Goal: Information Seeking & Learning: Check status

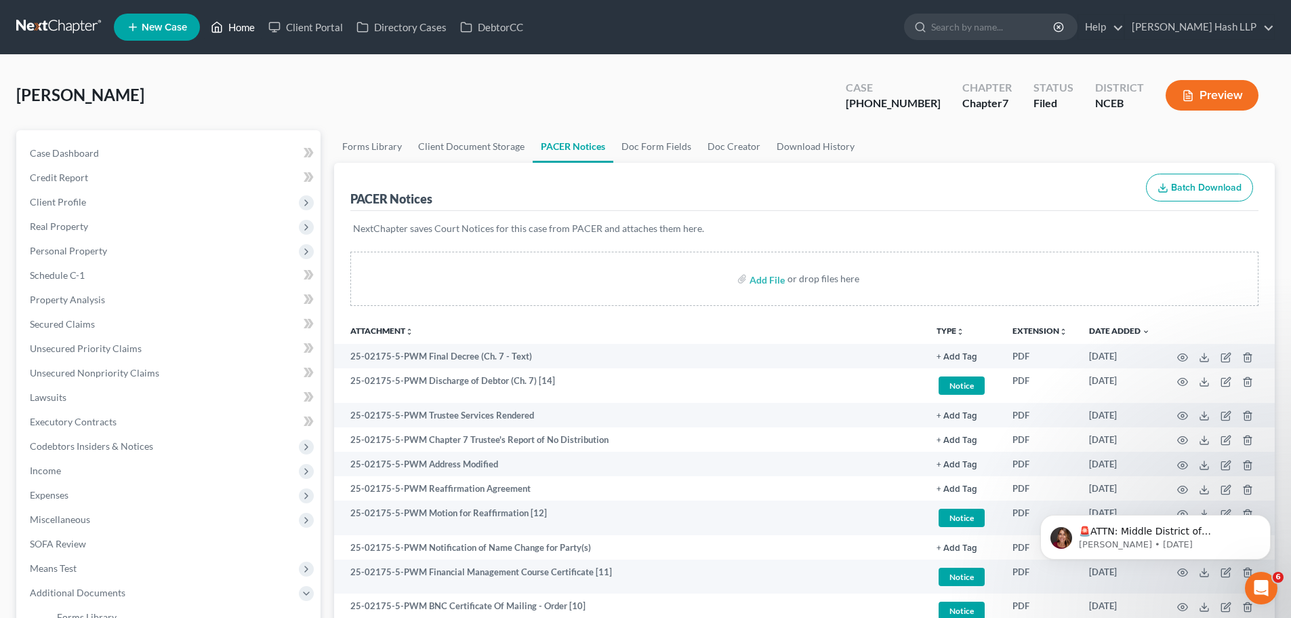
click at [246, 28] on link "Home" at bounding box center [233, 27] width 58 height 24
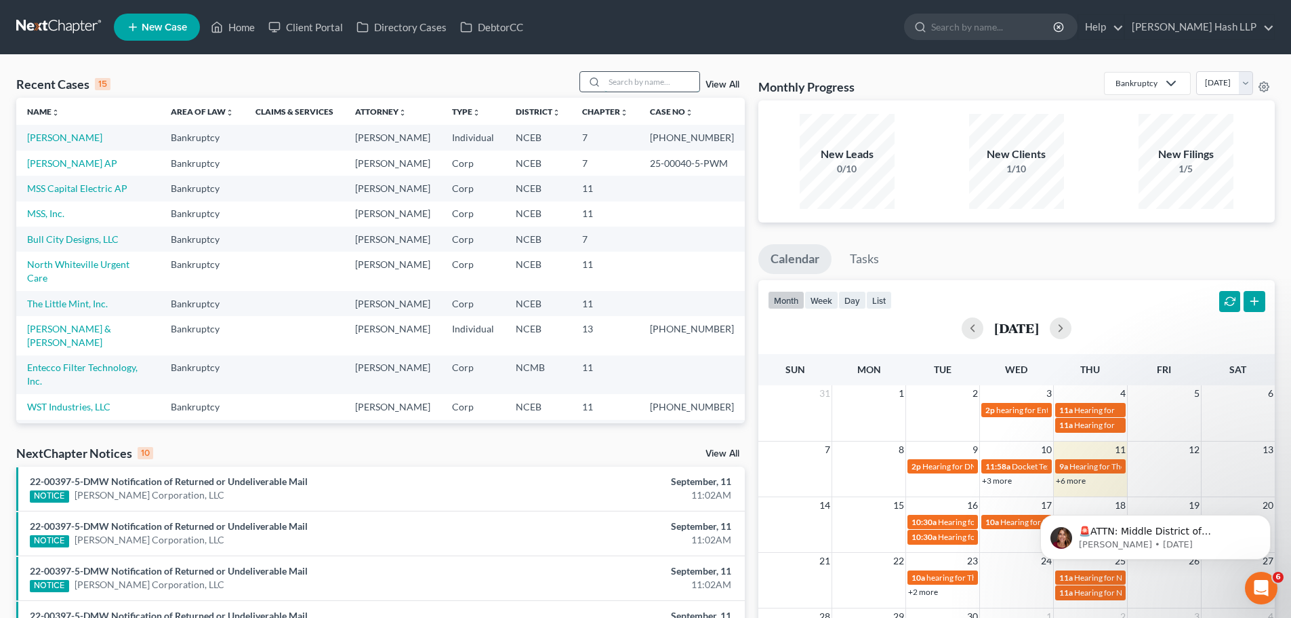
click at [658, 77] on input "search" at bounding box center [652, 82] width 95 height 20
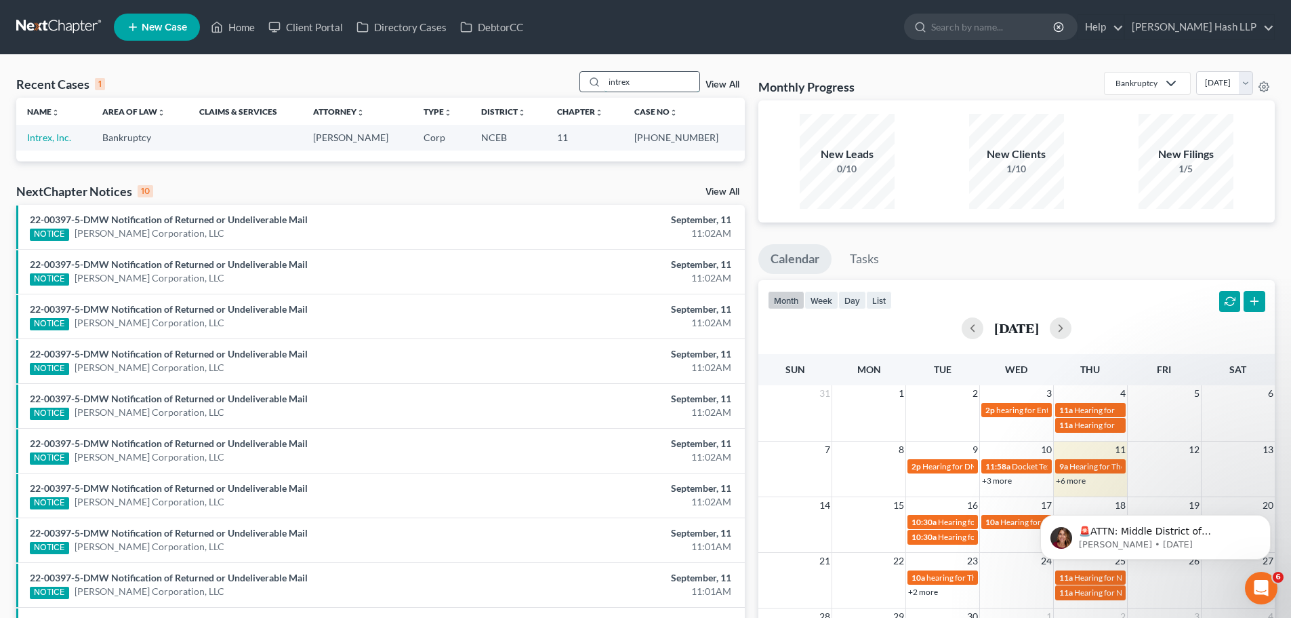
type input "intrex"
click at [47, 136] on link "Intrex, Inc." at bounding box center [49, 138] width 44 height 12
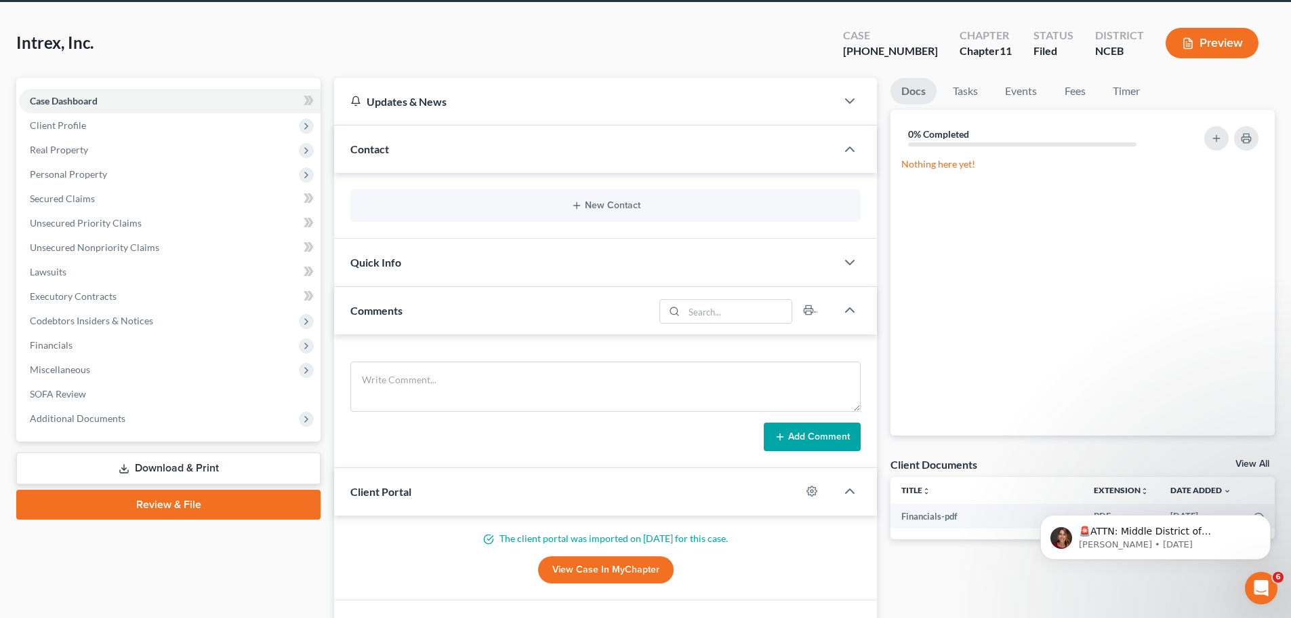
scroll to position [68, 0]
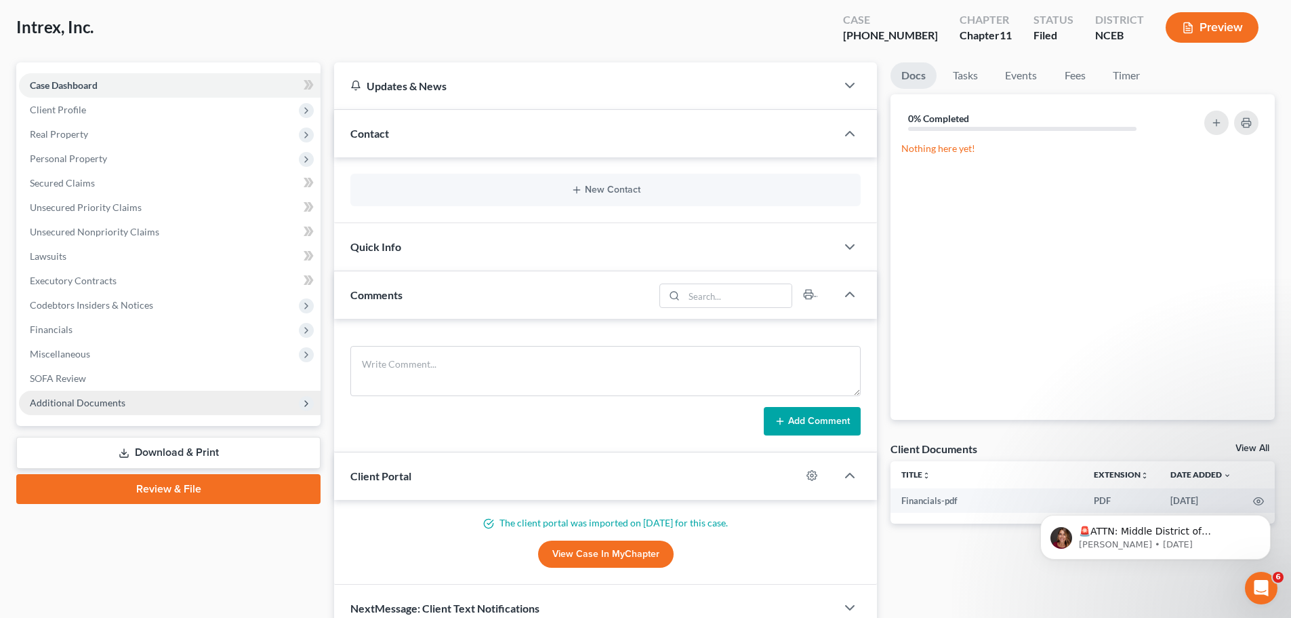
click at [144, 397] on span "Additional Documents" at bounding box center [170, 402] width 302 height 24
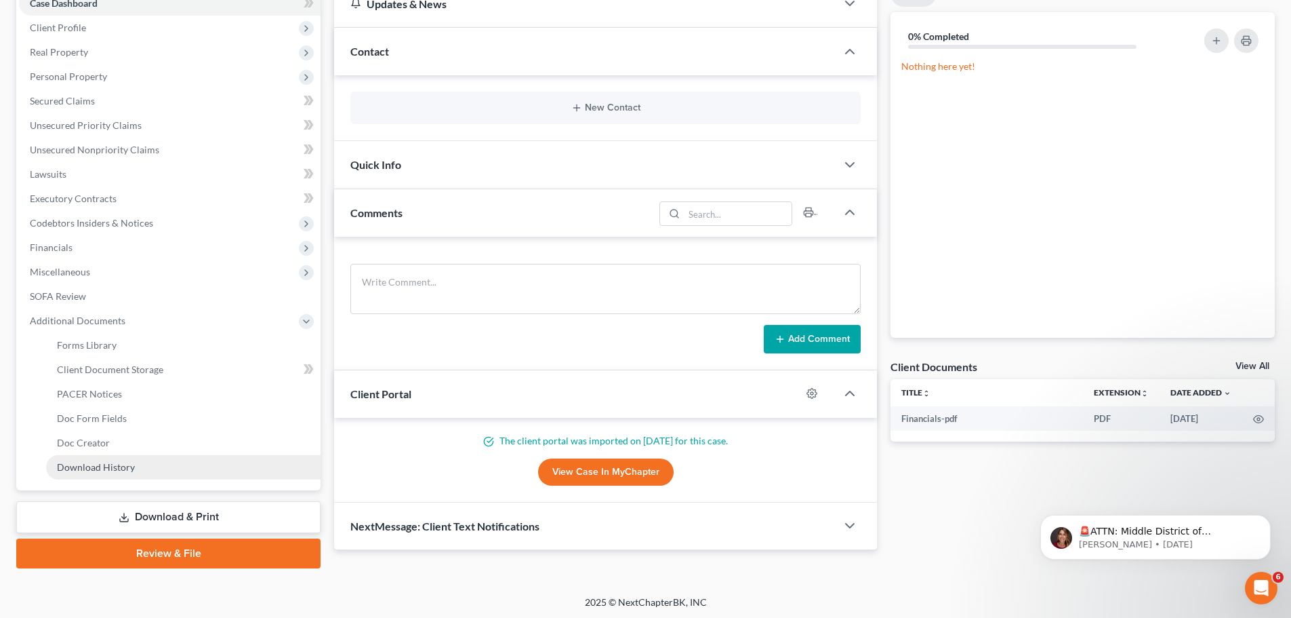
scroll to position [152, 0]
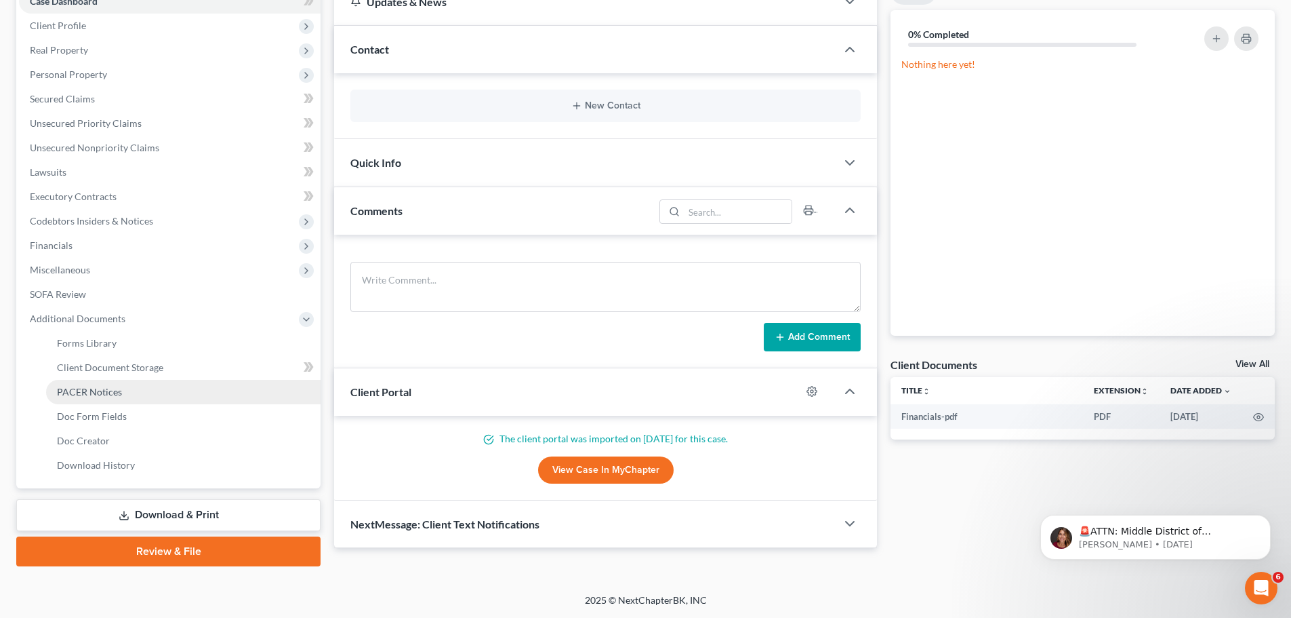
click at [173, 389] on link "PACER Notices" at bounding box center [183, 392] width 275 height 24
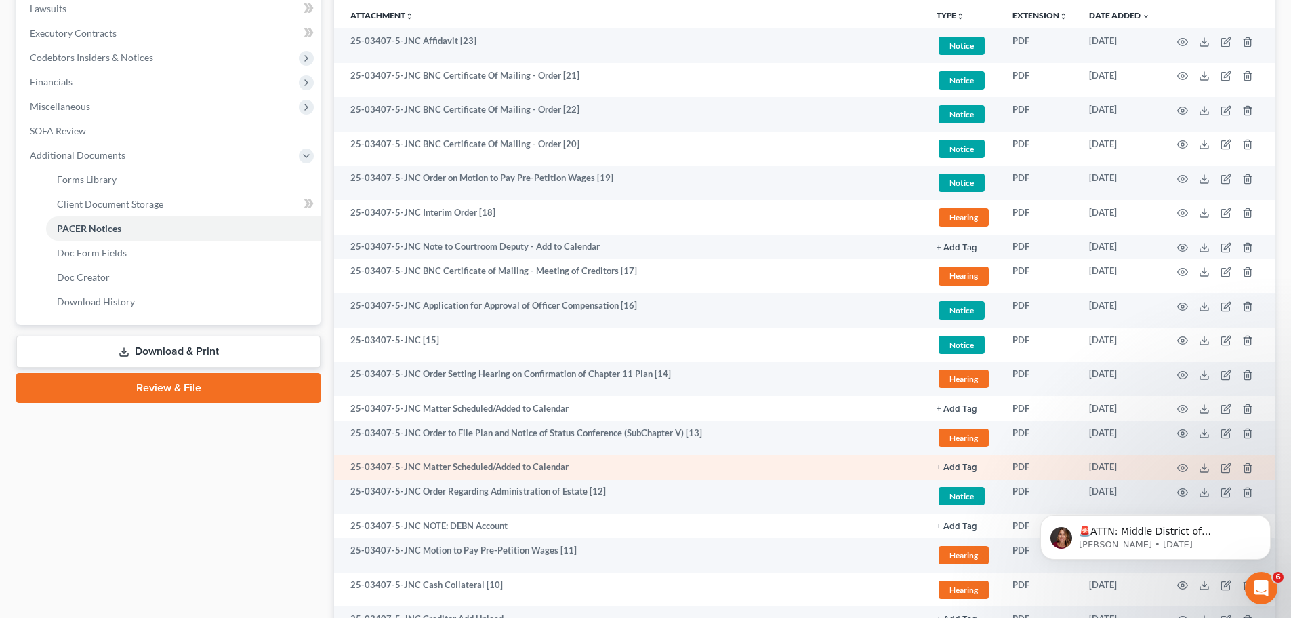
scroll to position [339, 0]
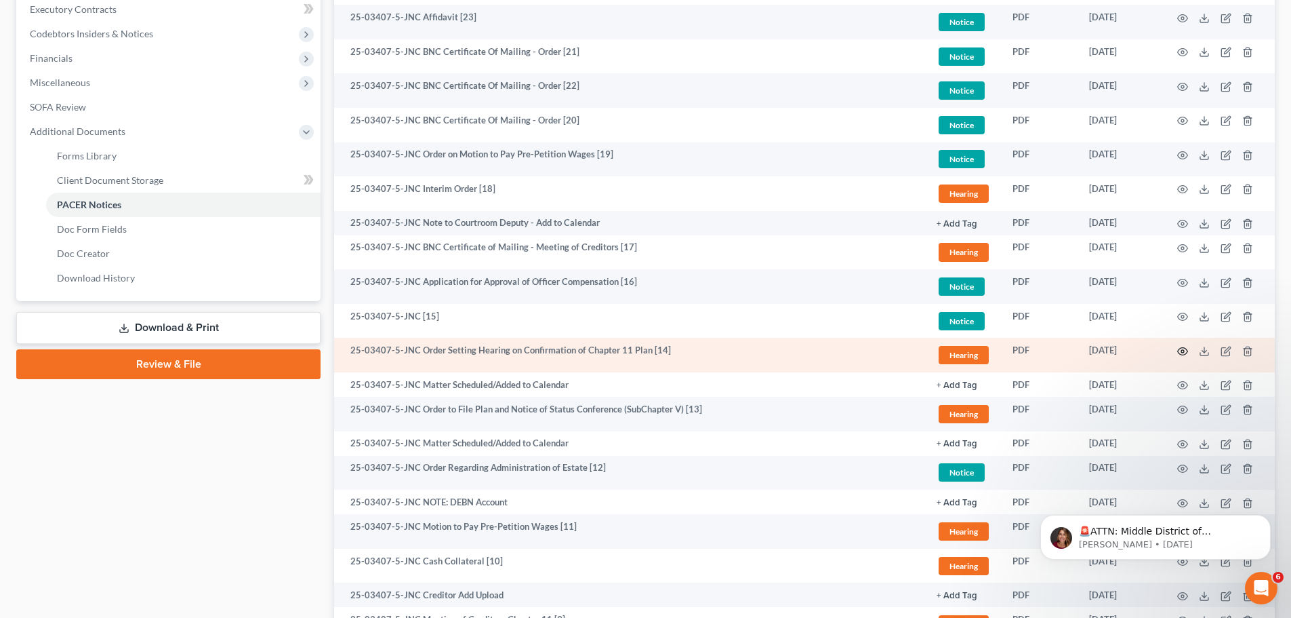
click at [1182, 347] on icon "button" at bounding box center [1183, 350] width 10 height 7
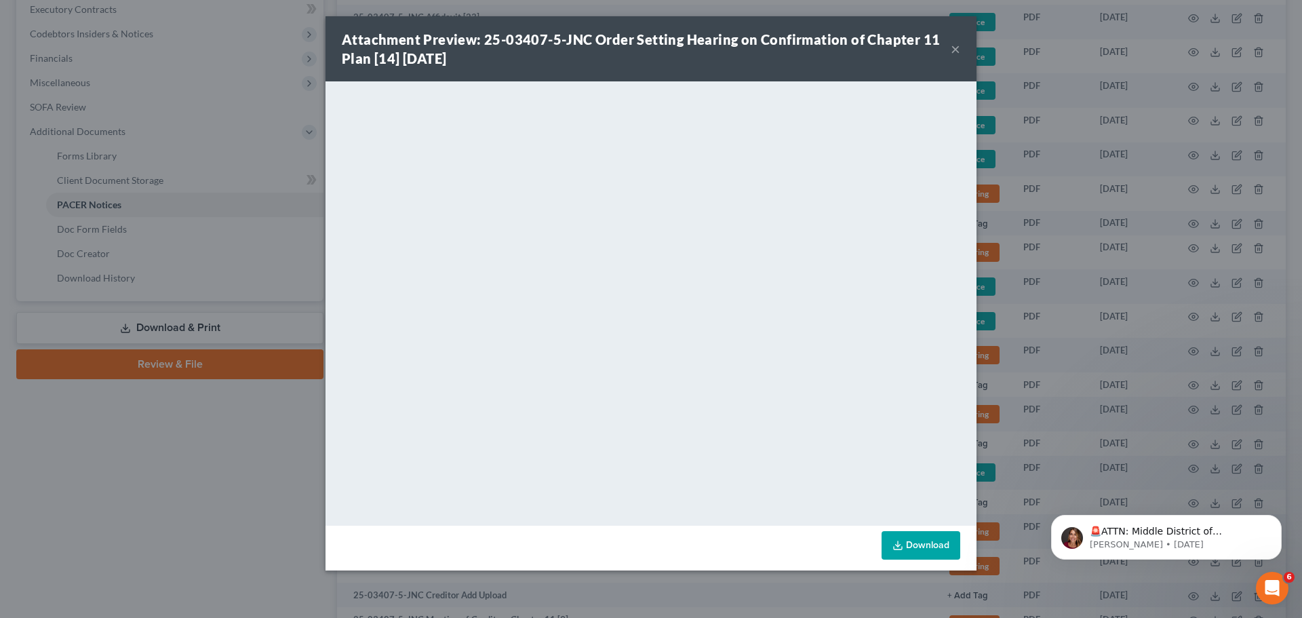
click at [954, 46] on button "×" at bounding box center [954, 49] width 9 height 16
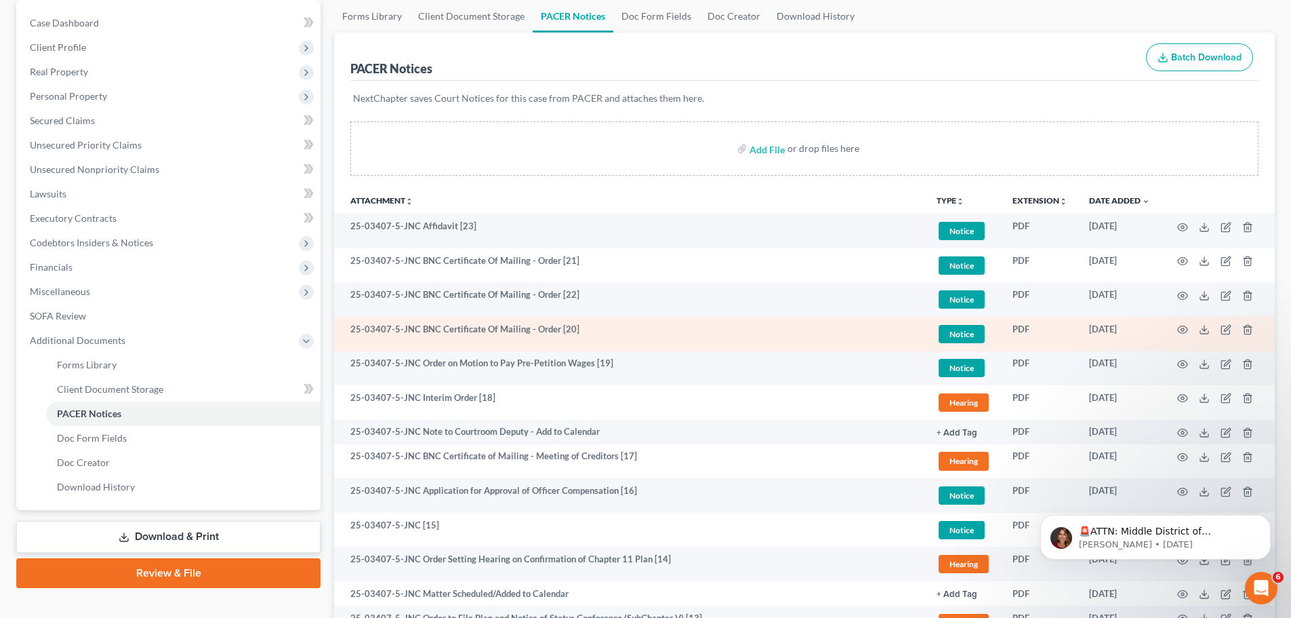
scroll to position [0, 0]
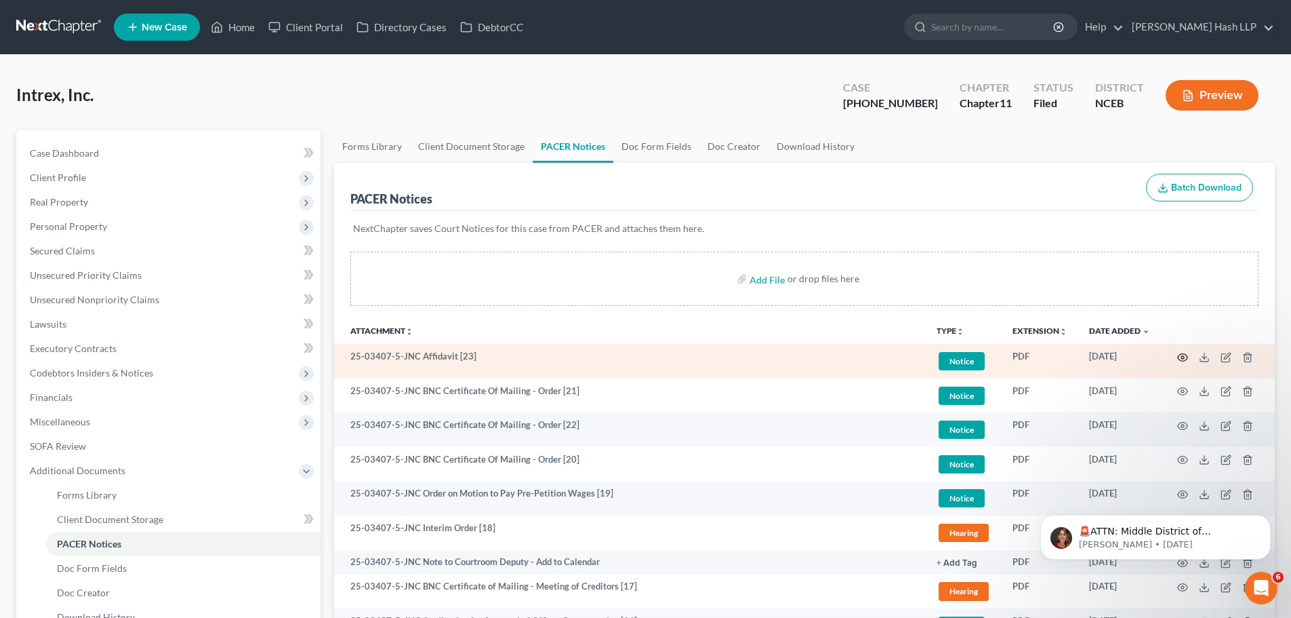
click at [1185, 359] on icon "button" at bounding box center [1183, 357] width 11 height 11
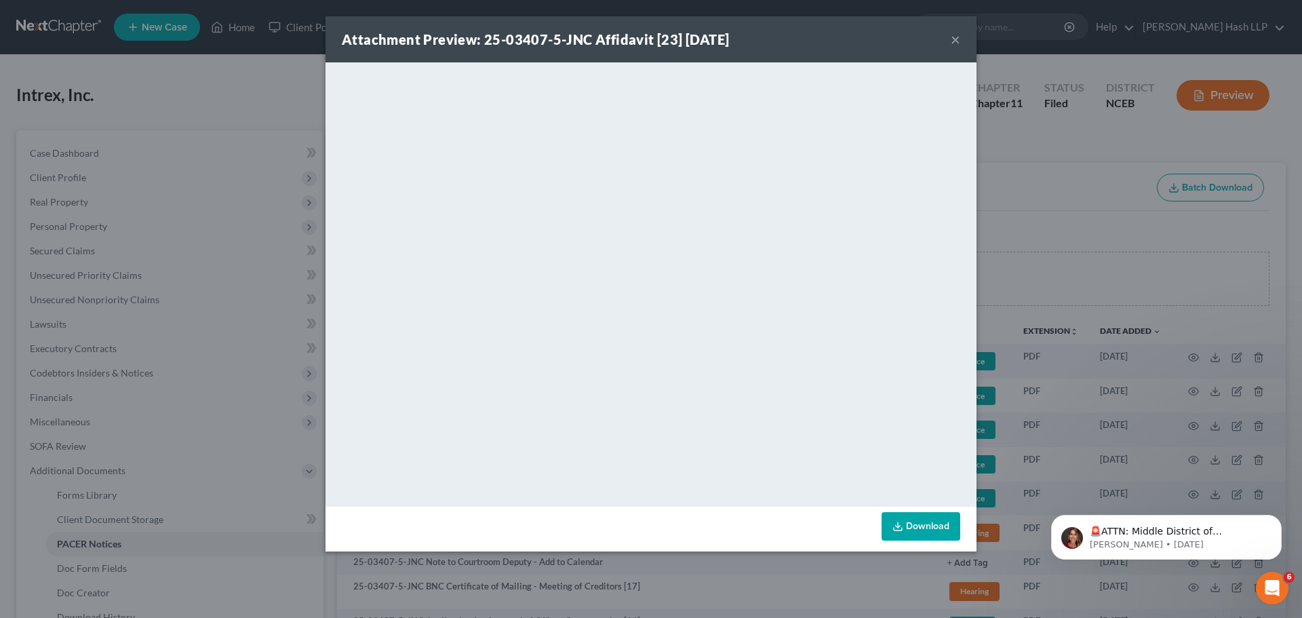
click at [959, 39] on button "×" at bounding box center [954, 39] width 9 height 16
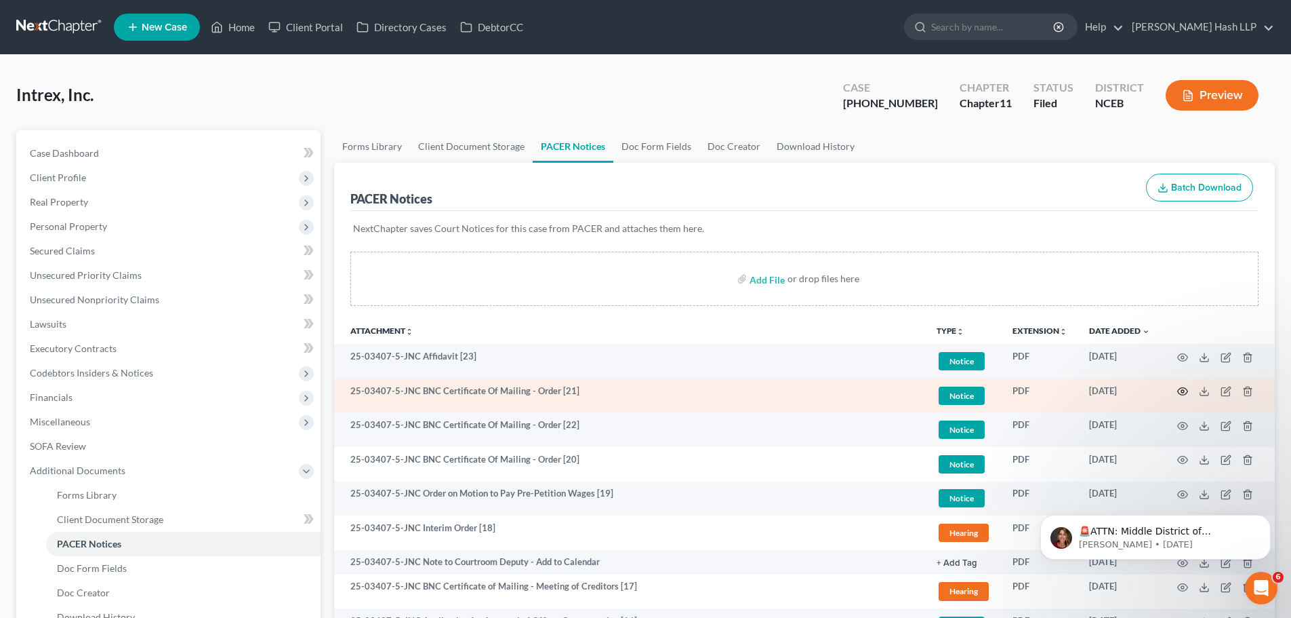
click at [1185, 388] on icon "button" at bounding box center [1183, 391] width 10 height 7
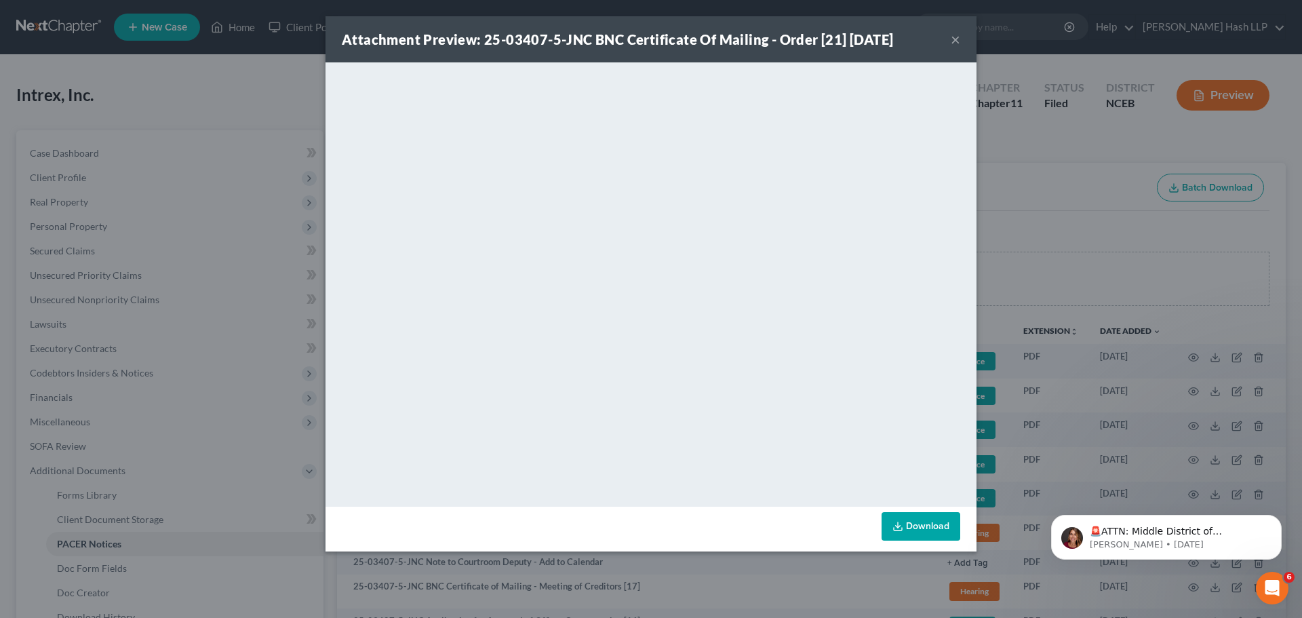
click at [959, 39] on button "×" at bounding box center [954, 39] width 9 height 16
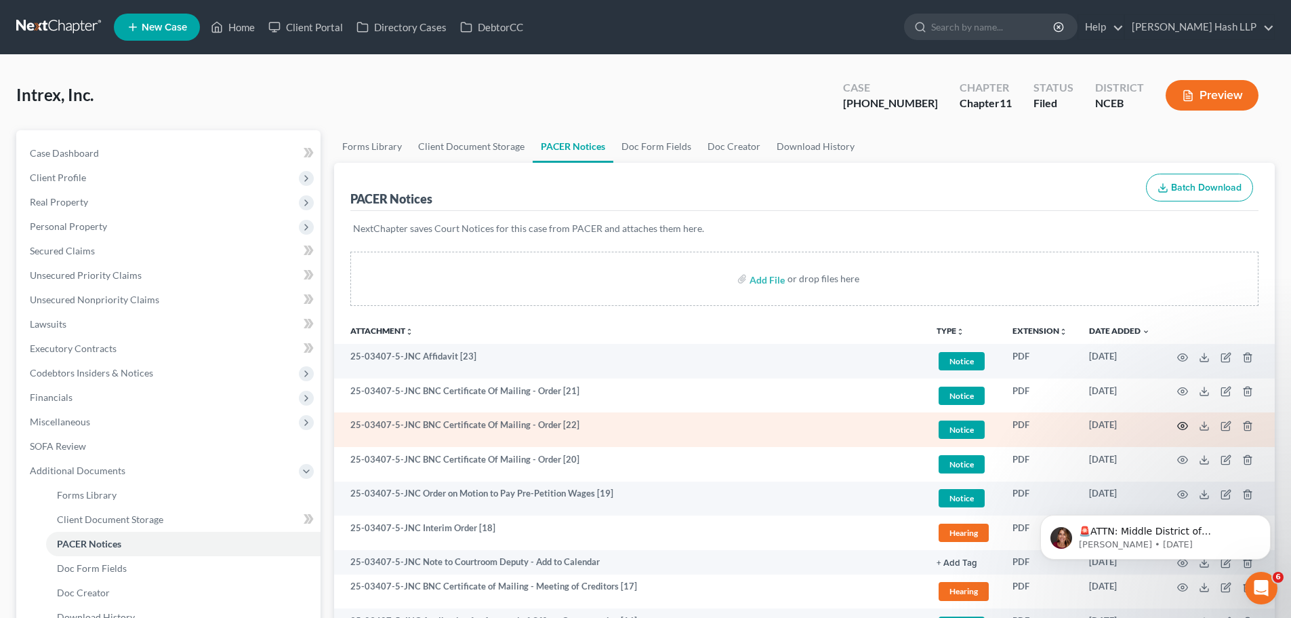
click at [1183, 424] on circle "button" at bounding box center [1183, 425] width 3 height 3
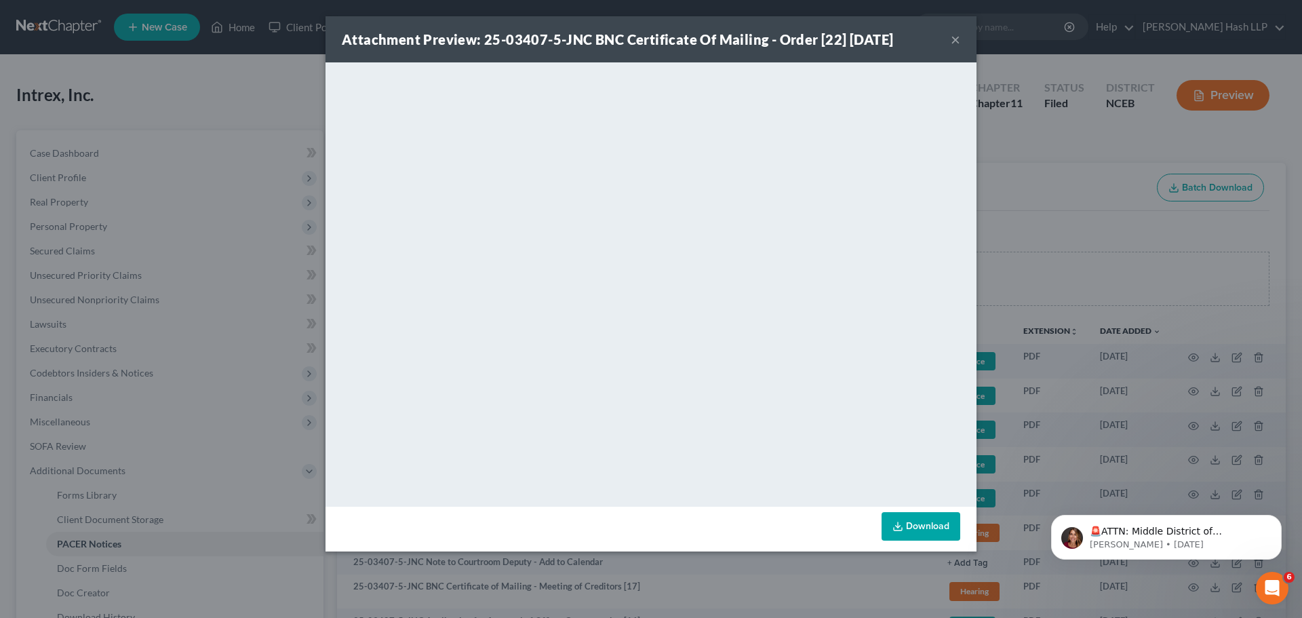
click at [957, 38] on button "×" at bounding box center [954, 39] width 9 height 16
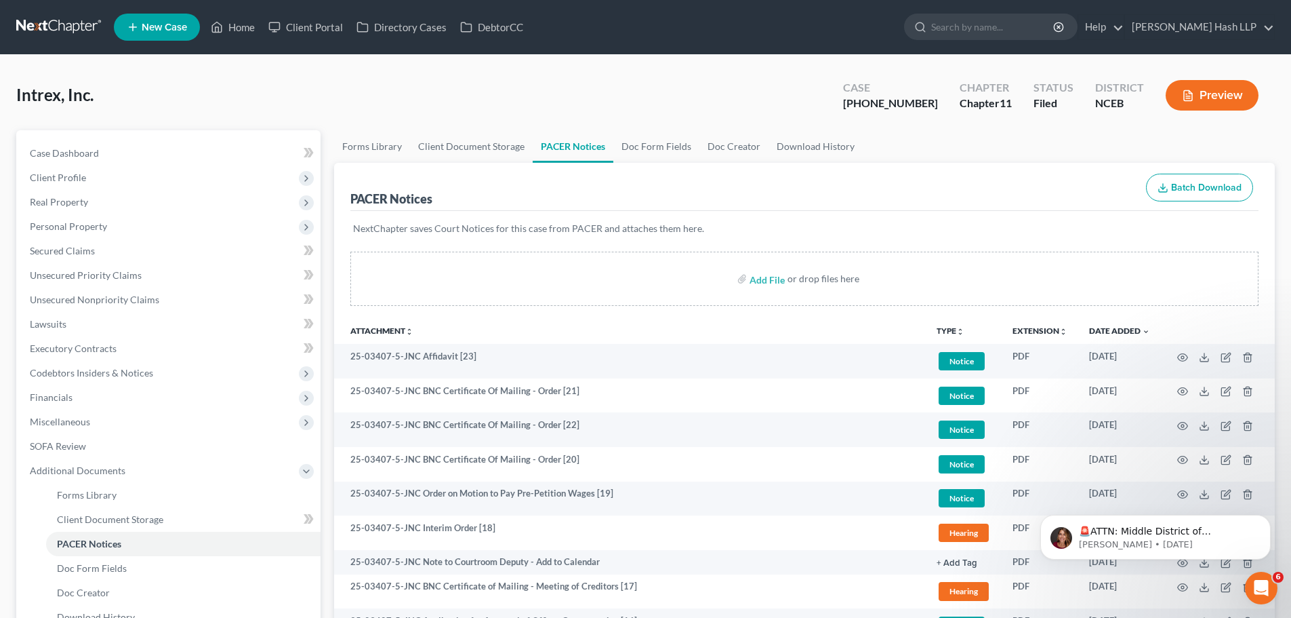
click at [1176, 496] on body "🚨ATTN: Middle District of [US_STATE] The court has added a new Credit Counselin…" at bounding box center [1156, 533] width 260 height 84
click at [1173, 491] on body "🚨ATTN: Middle District of [US_STATE] The court has added a new Credit Counselin…" at bounding box center [1156, 533] width 260 height 84
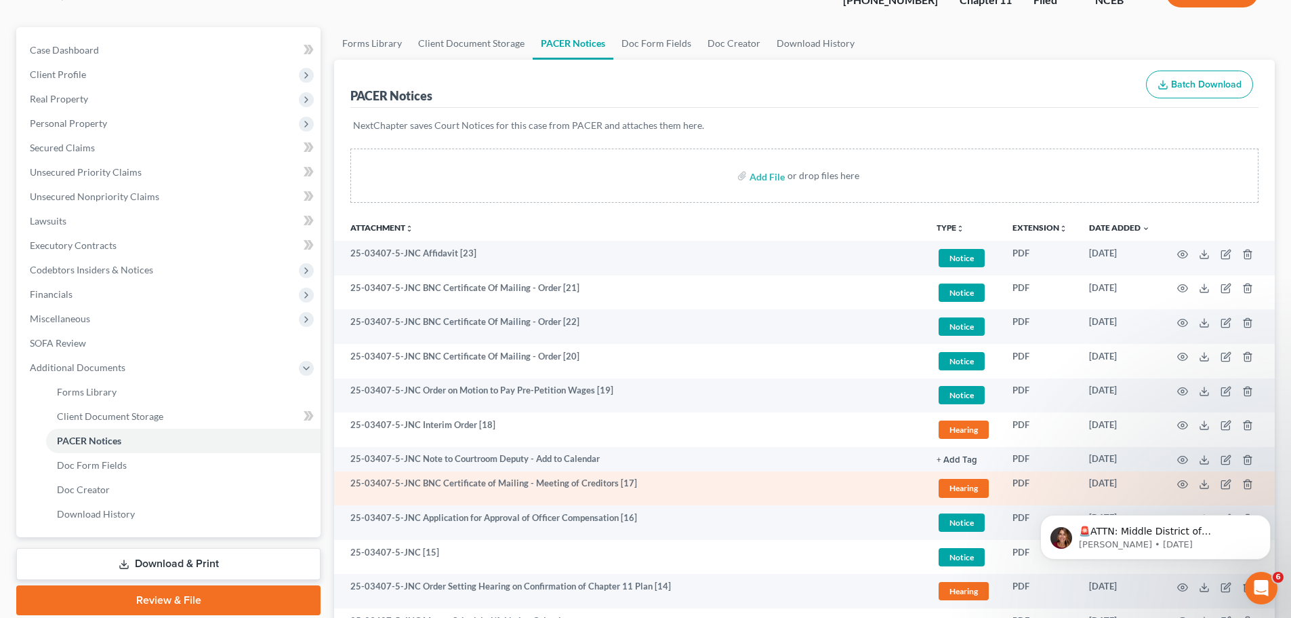
scroll to position [136, 0]
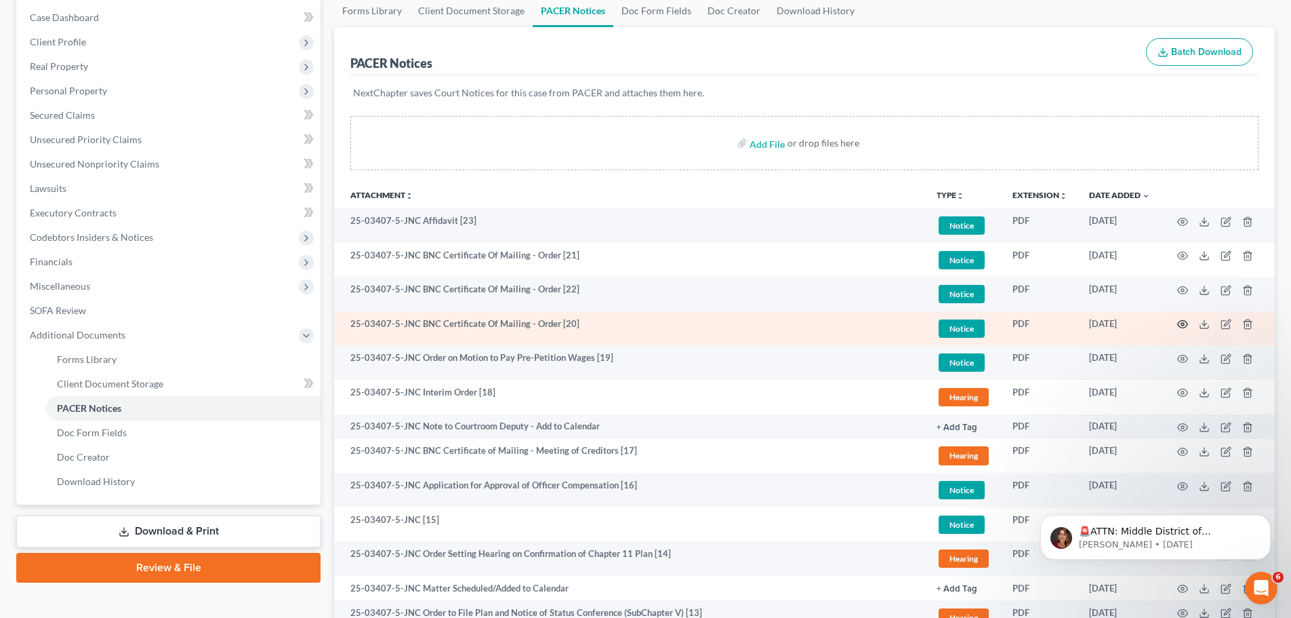
click at [1184, 325] on circle "button" at bounding box center [1183, 324] width 3 height 3
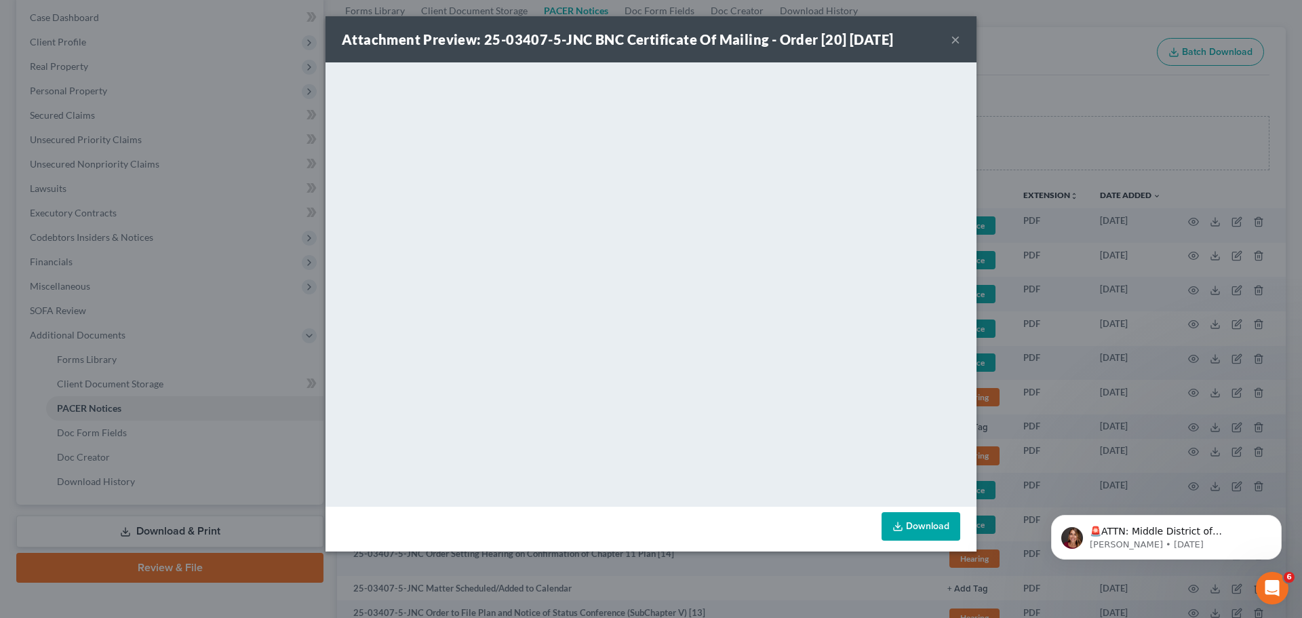
click at [958, 39] on button "×" at bounding box center [954, 39] width 9 height 16
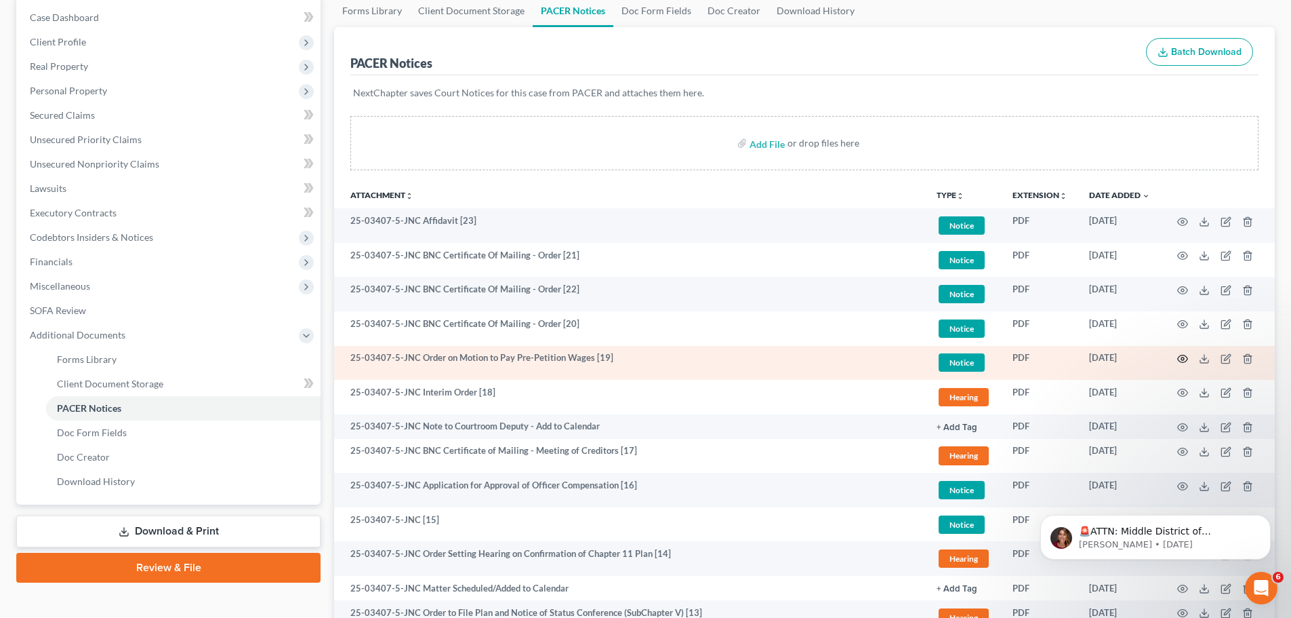
click at [1185, 358] on icon "button" at bounding box center [1183, 358] width 11 height 11
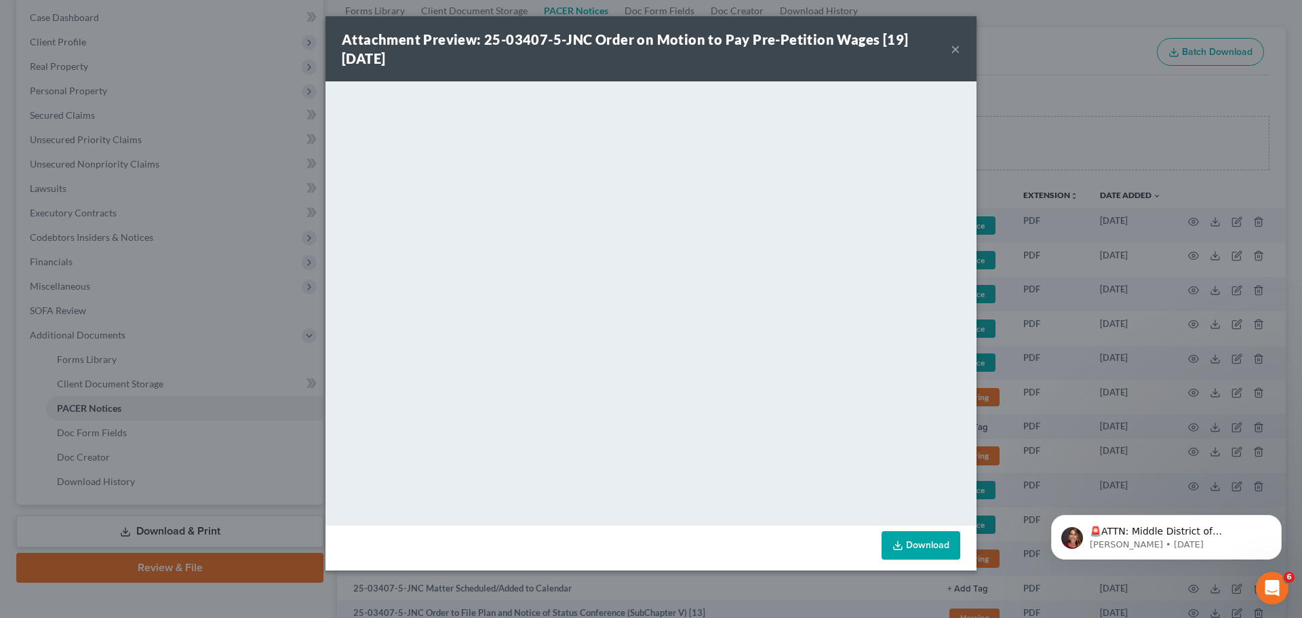
click at [957, 51] on button "×" at bounding box center [954, 49] width 9 height 16
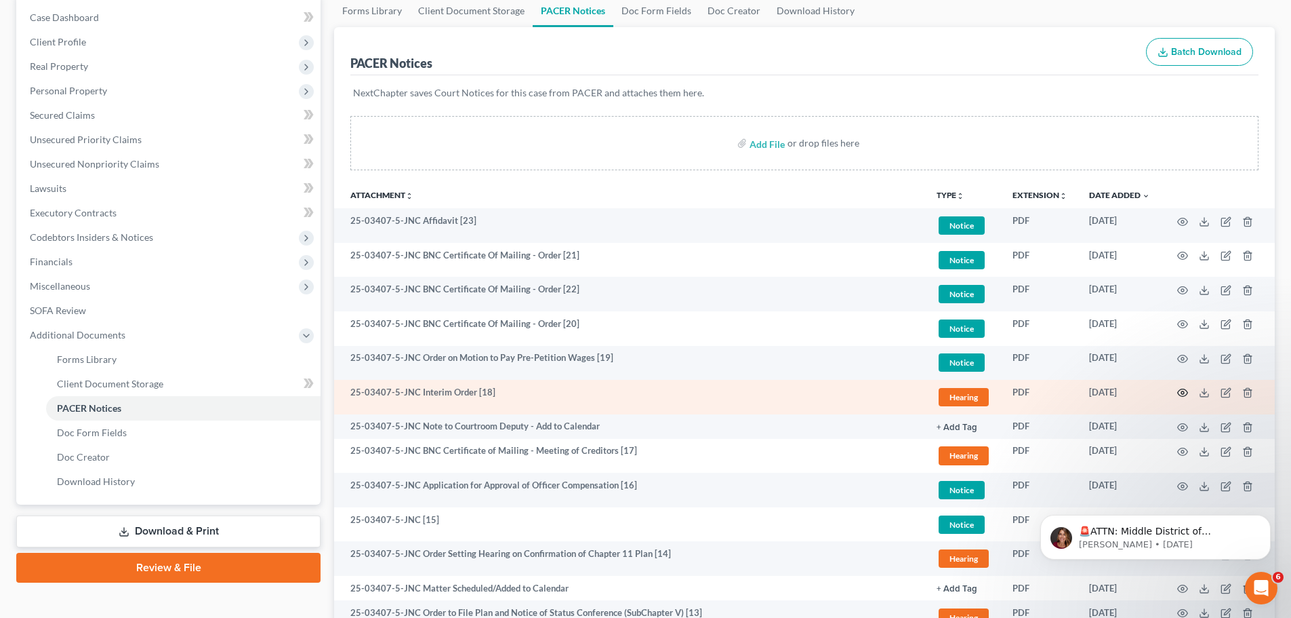
click at [1183, 392] on circle "button" at bounding box center [1183, 392] width 3 height 3
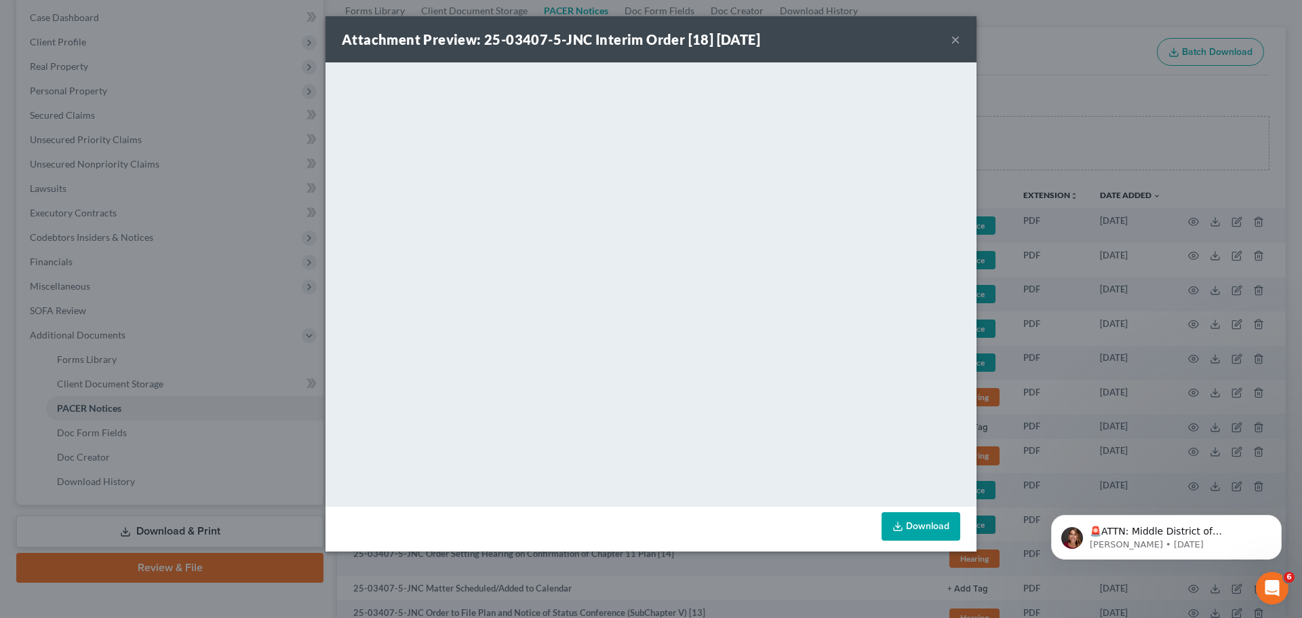
click at [956, 37] on button "×" at bounding box center [954, 39] width 9 height 16
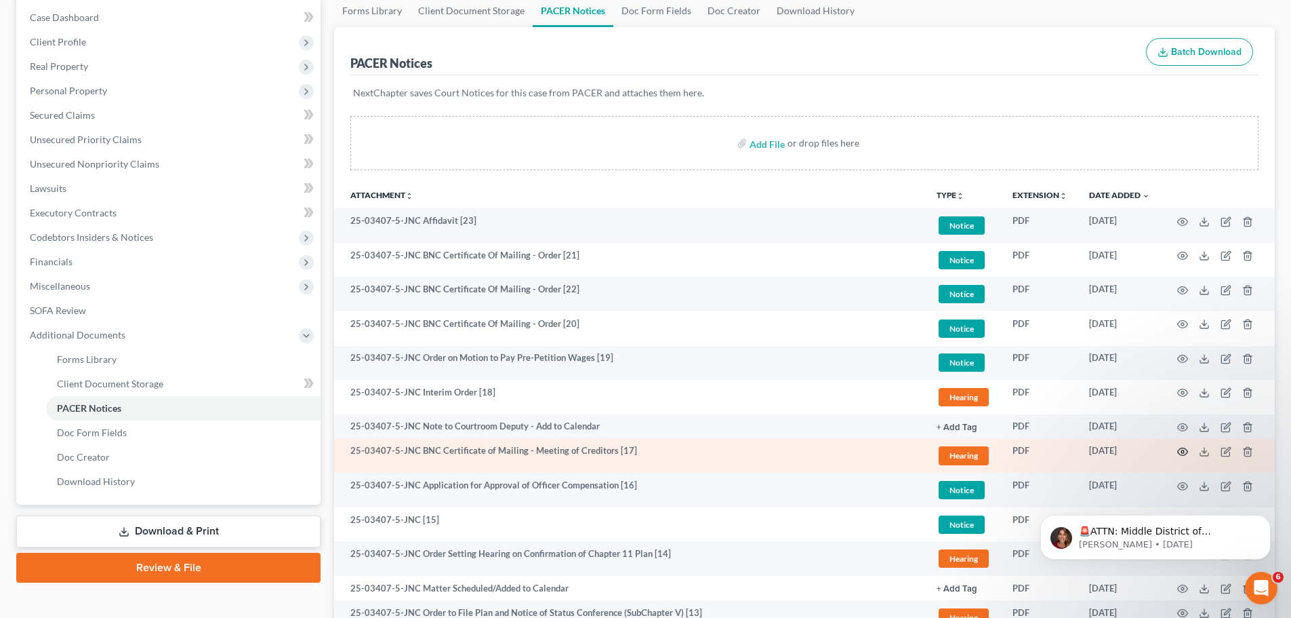
click at [1186, 451] on icon "button" at bounding box center [1183, 451] width 11 height 11
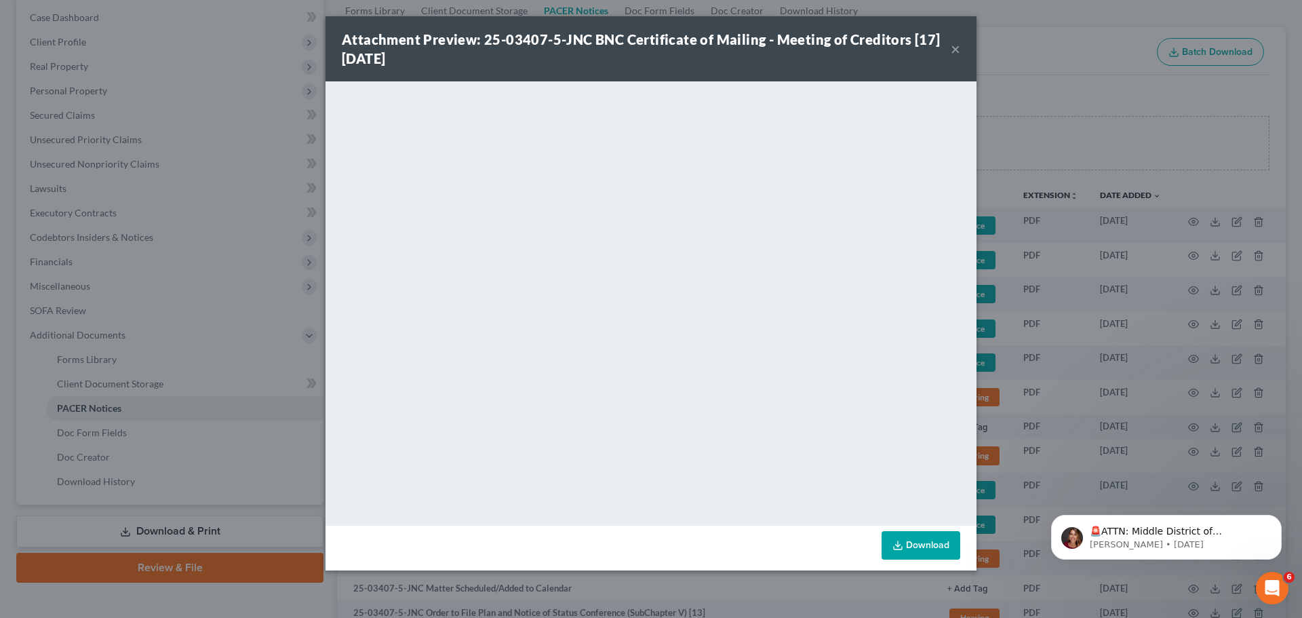
click at [954, 49] on button "×" at bounding box center [954, 49] width 9 height 16
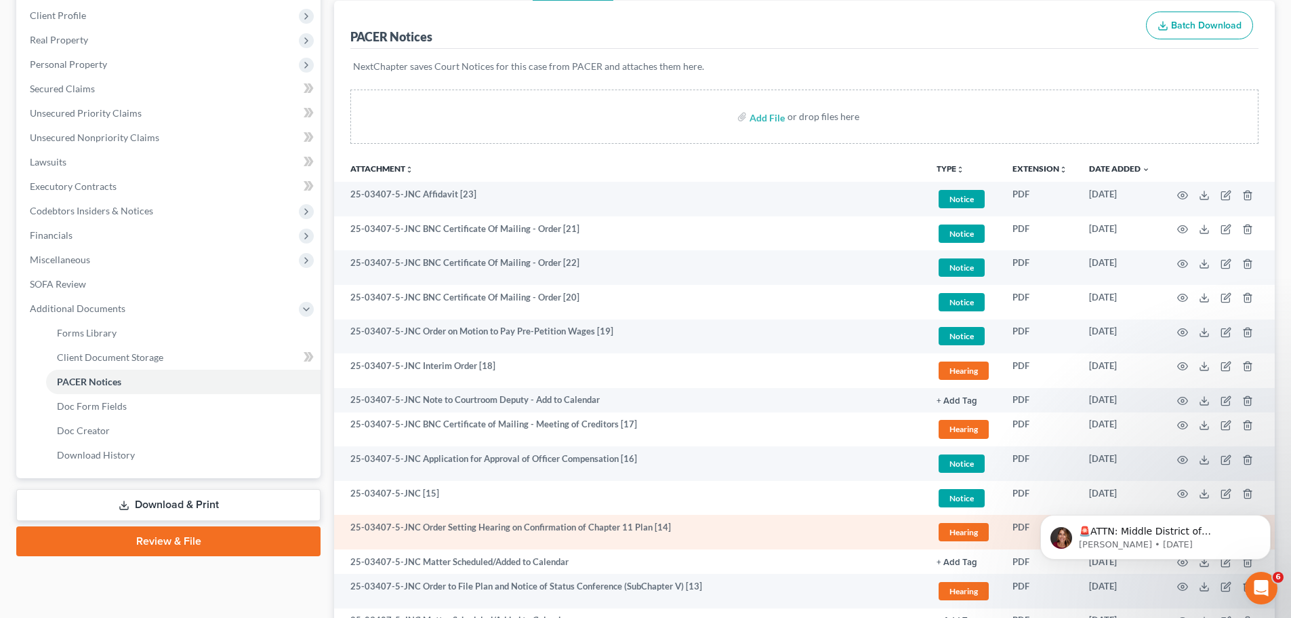
scroll to position [203, 0]
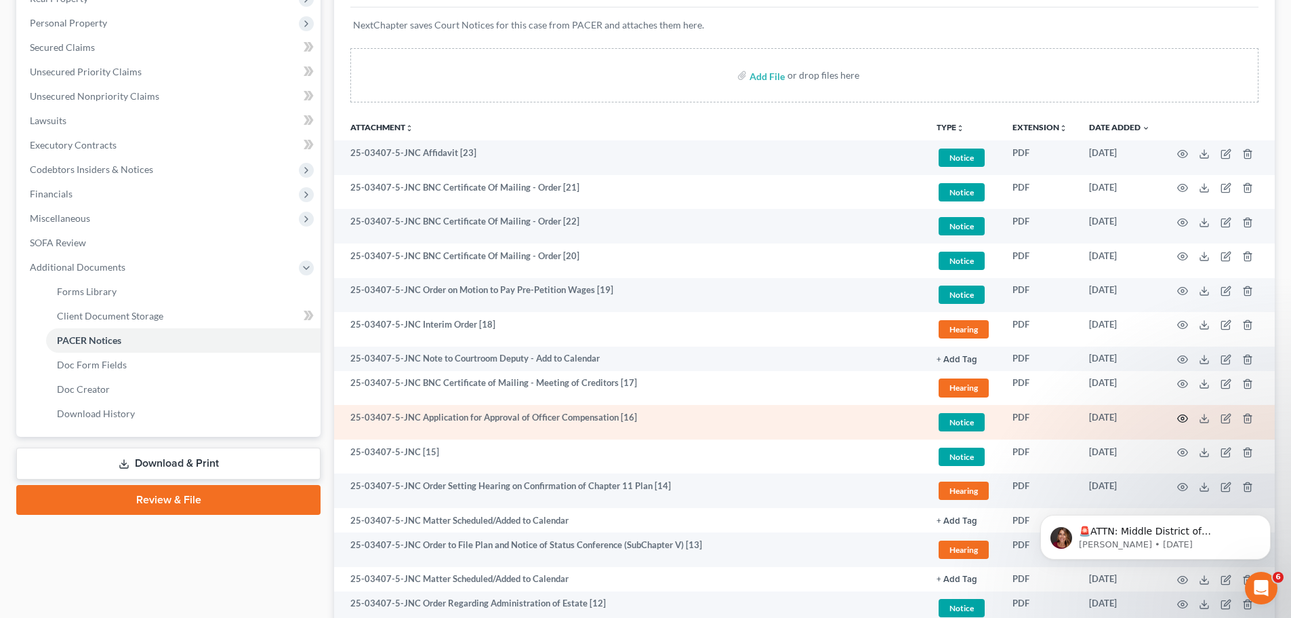
click at [1182, 415] on icon "button" at bounding box center [1183, 417] width 10 height 7
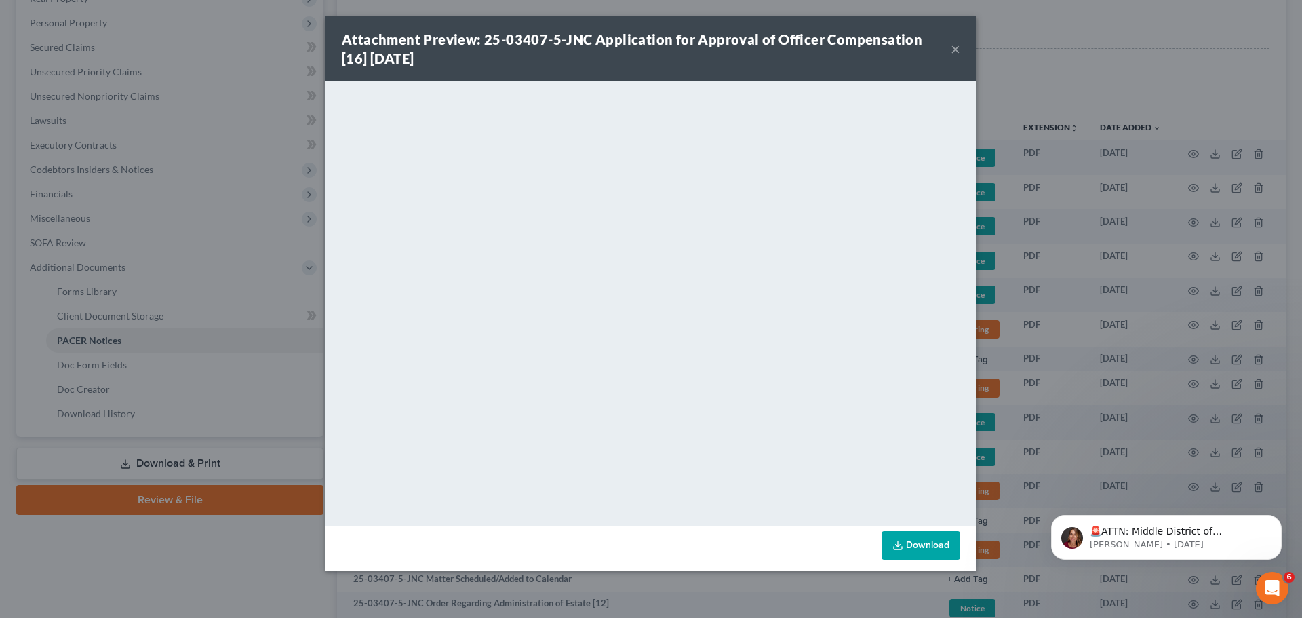
click at [959, 49] on button "×" at bounding box center [954, 49] width 9 height 16
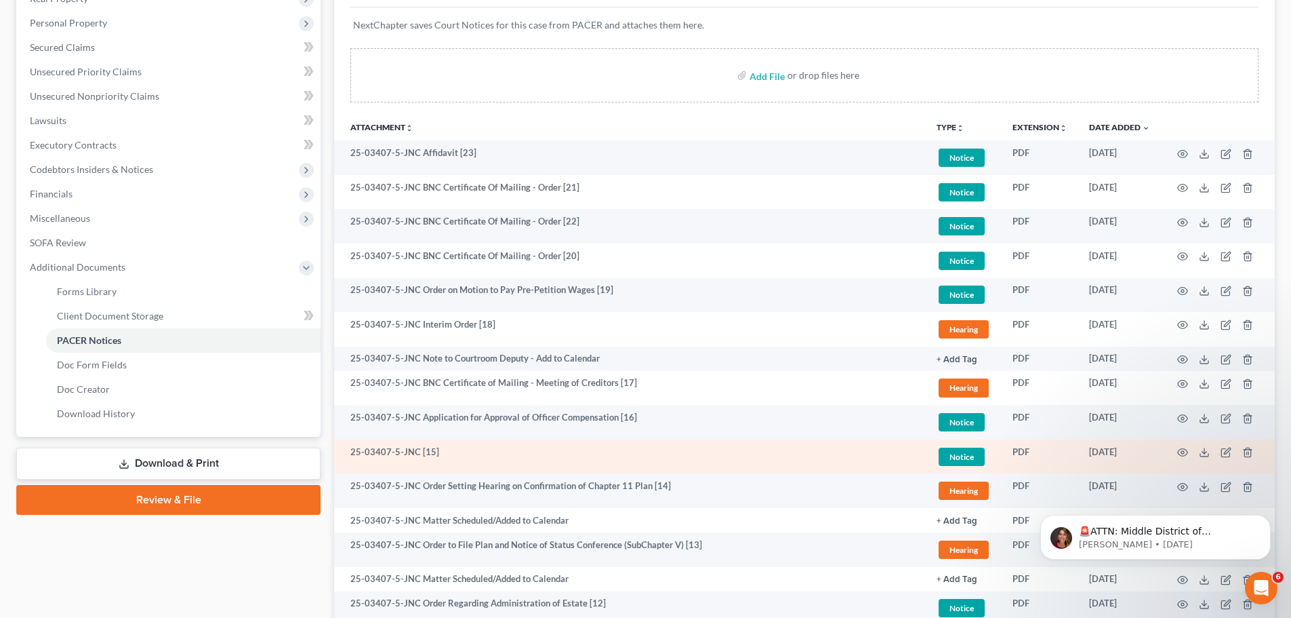
click at [1175, 454] on td at bounding box center [1218, 456] width 114 height 35
click at [1184, 453] on icon "button" at bounding box center [1183, 452] width 11 height 11
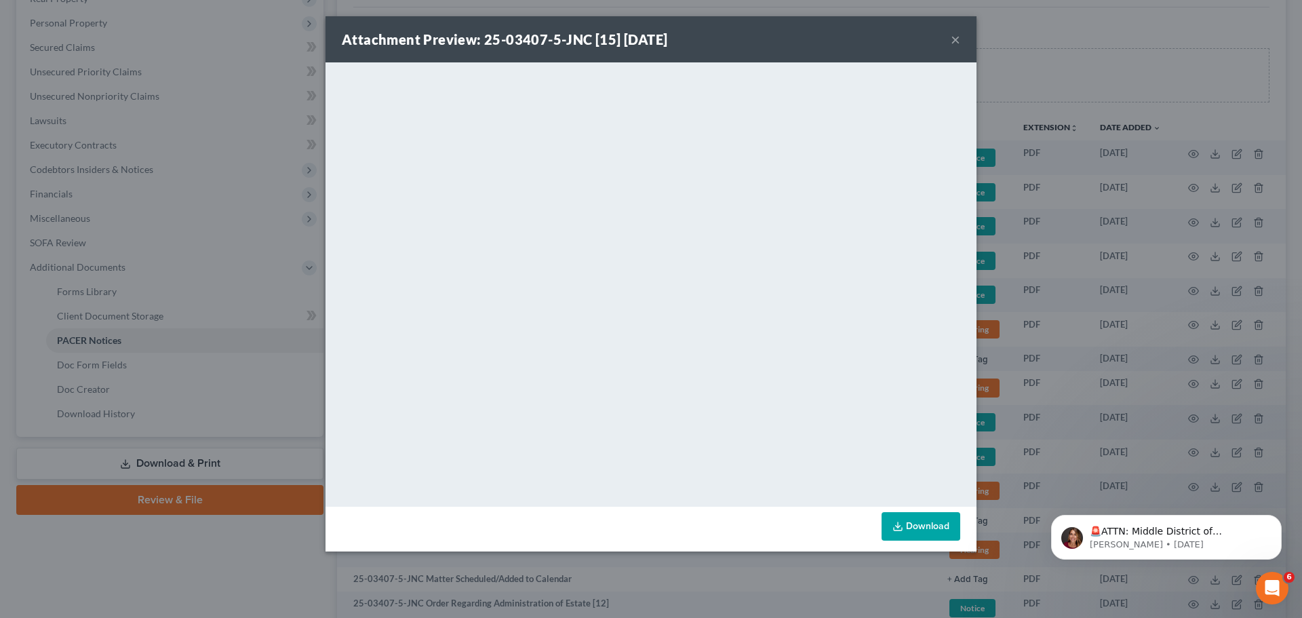
click at [953, 38] on button "×" at bounding box center [954, 39] width 9 height 16
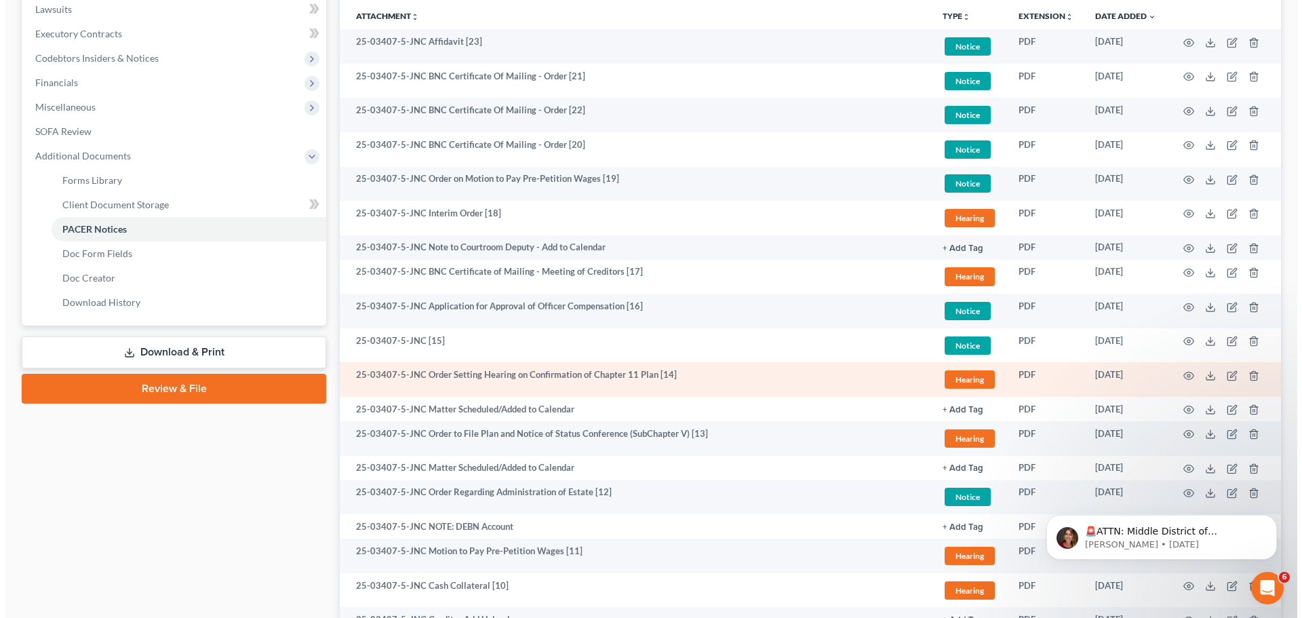
scroll to position [339, 0]
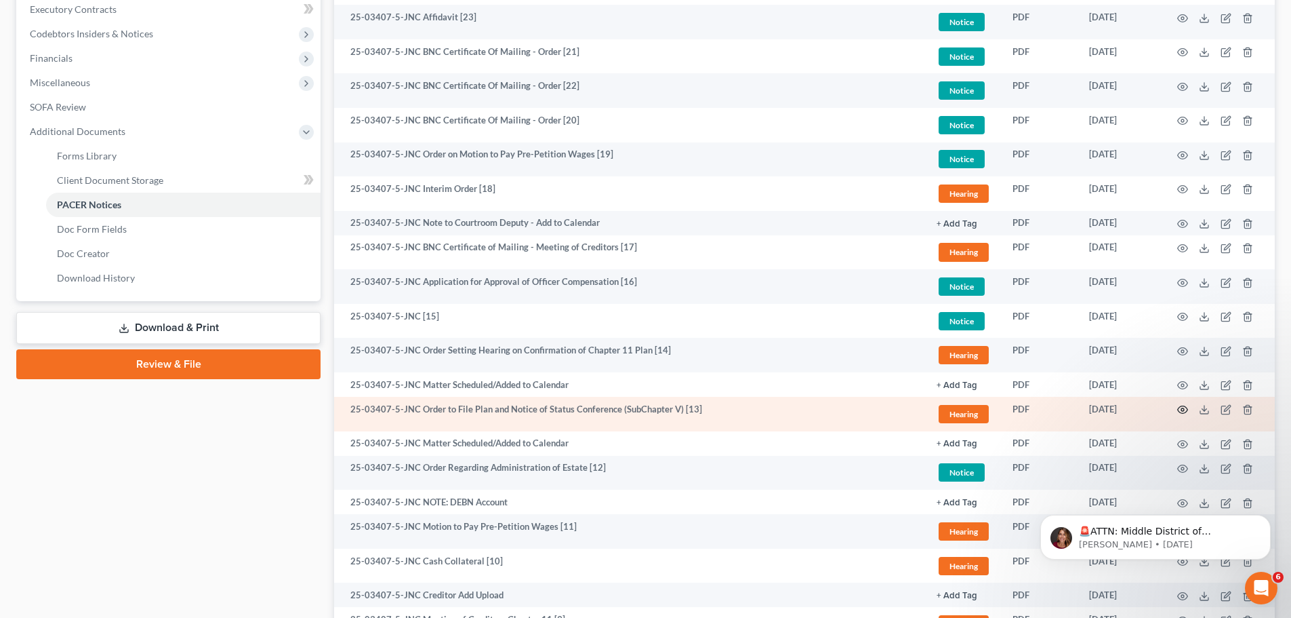
click at [1181, 408] on icon "button" at bounding box center [1183, 409] width 11 height 11
